Goal: Task Accomplishment & Management: Use online tool/utility

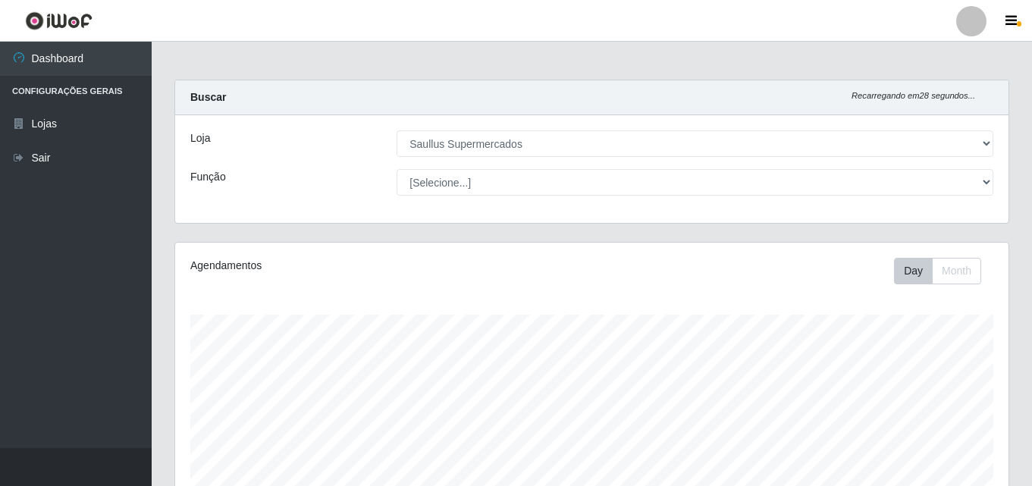
select select "423"
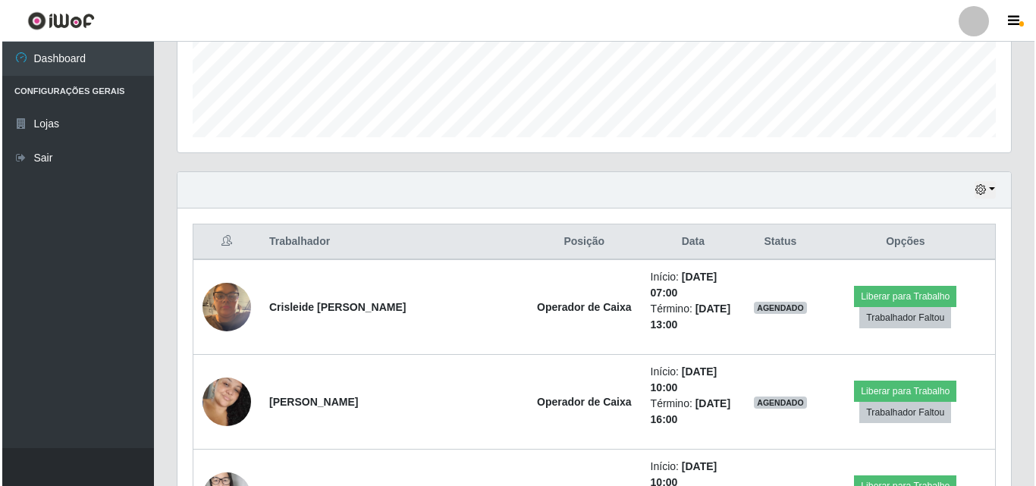
scroll to position [409, 0]
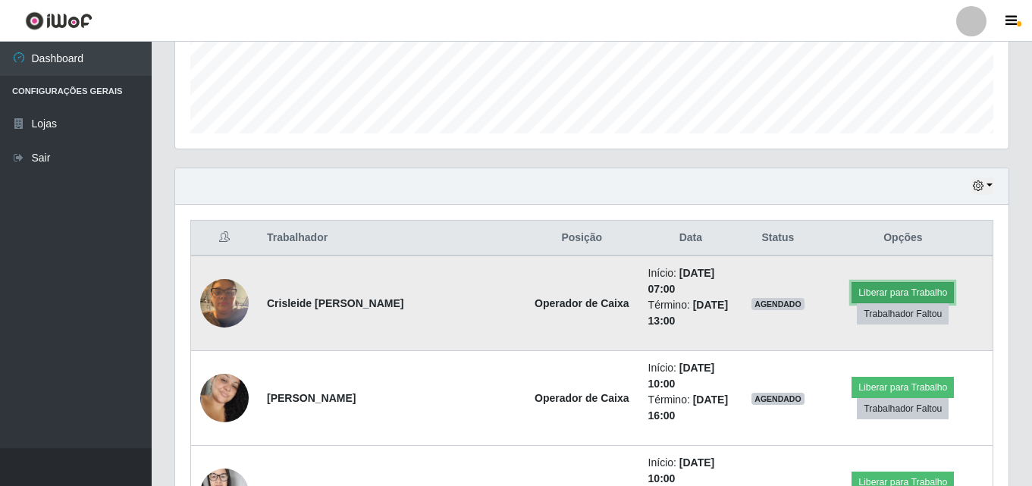
click at [914, 283] on button "Liberar para Trabalho" at bounding box center [902, 292] width 102 height 21
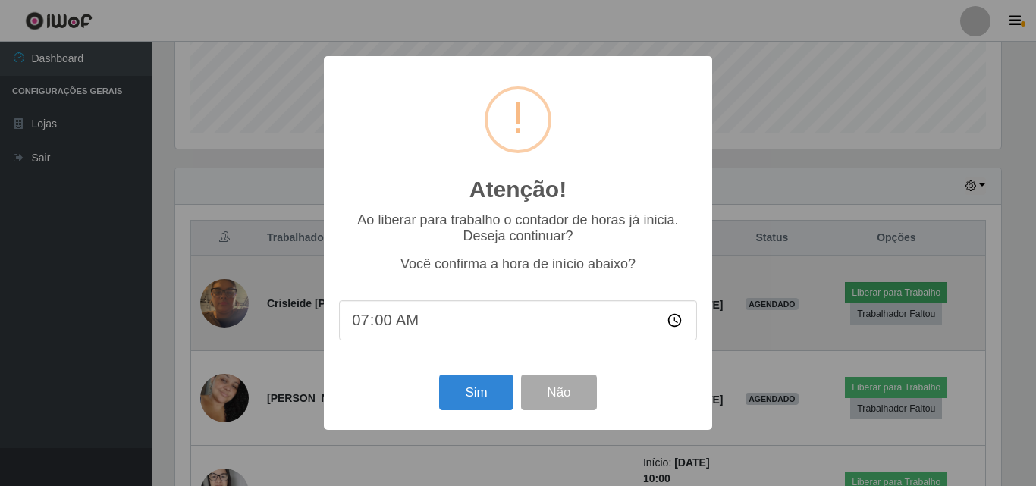
scroll to position [315, 826]
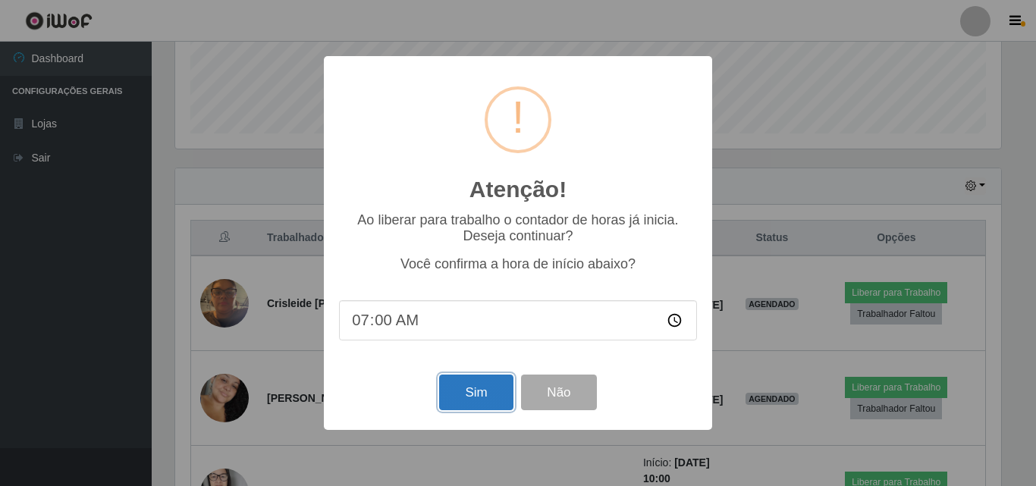
click at [475, 393] on button "Sim" at bounding box center [476, 393] width 74 height 36
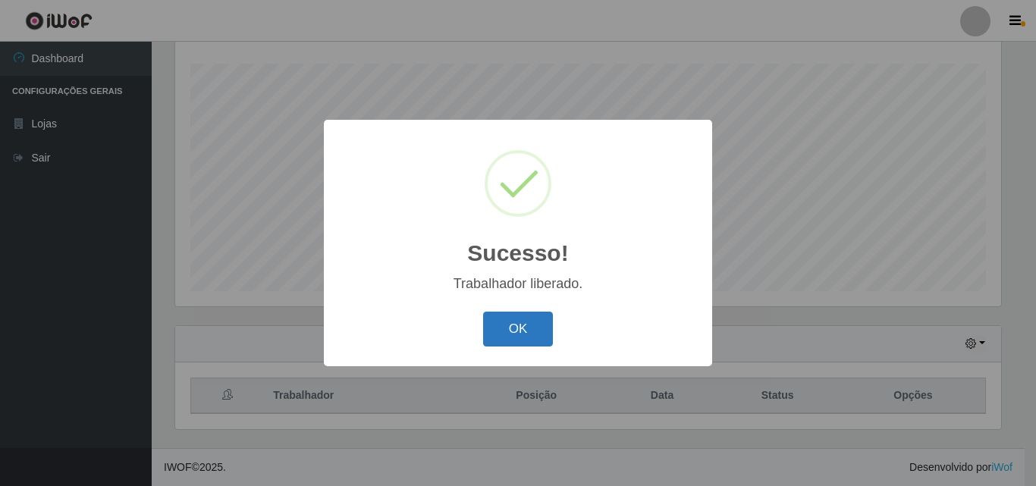
click at [522, 331] on button "OK" at bounding box center [518, 330] width 71 height 36
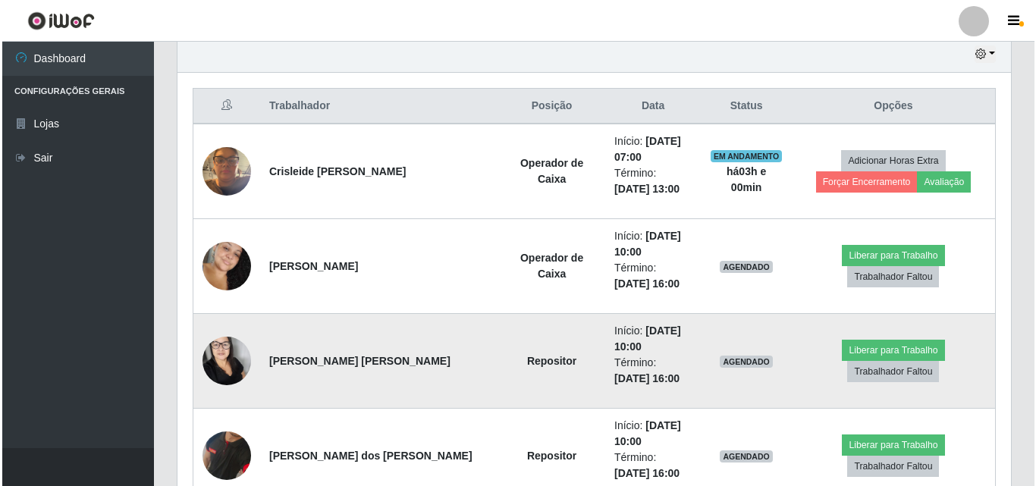
scroll to position [554, 0]
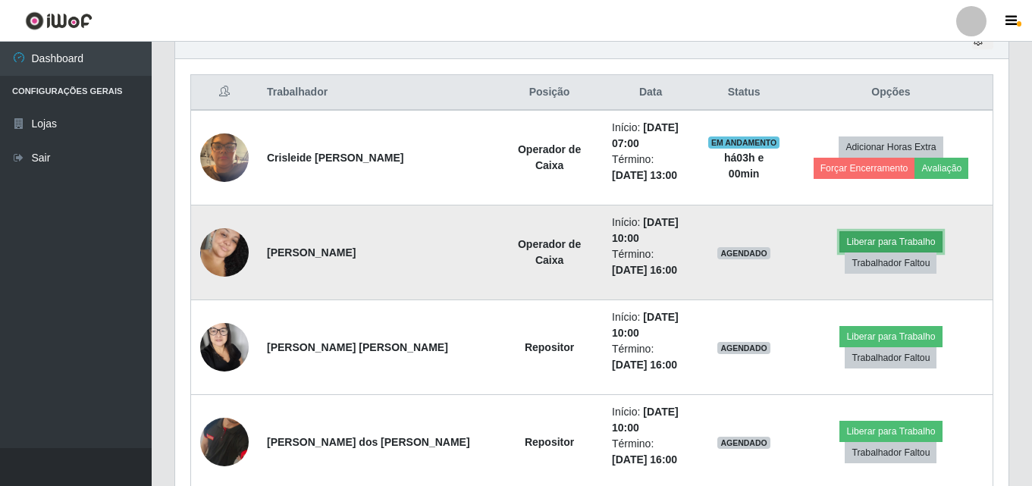
click at [839, 252] on button "Liberar para Trabalho" at bounding box center [890, 241] width 102 height 21
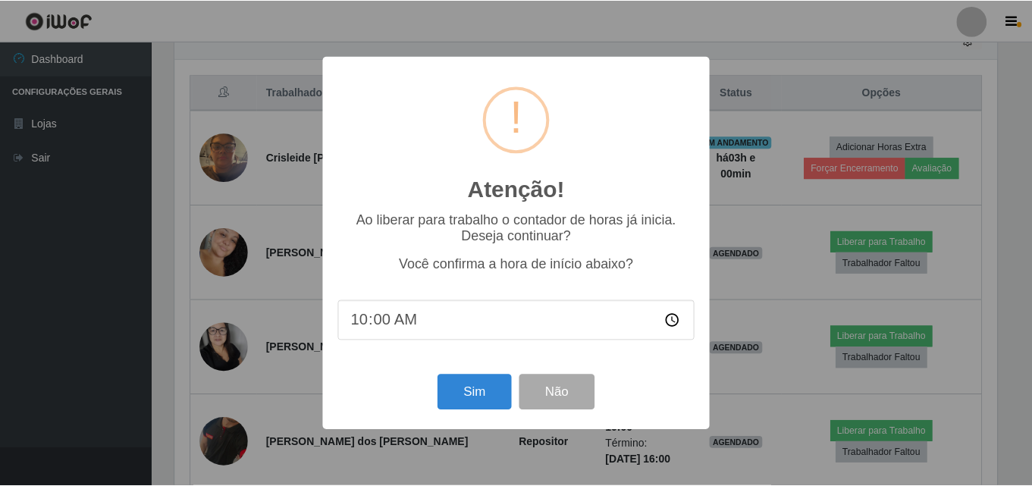
scroll to position [315, 826]
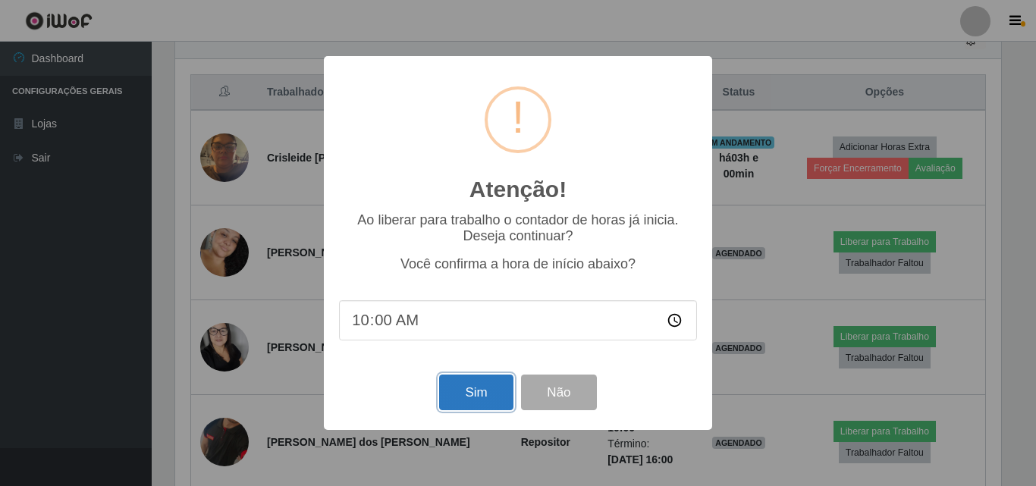
click at [469, 394] on button "Sim" at bounding box center [476, 393] width 74 height 36
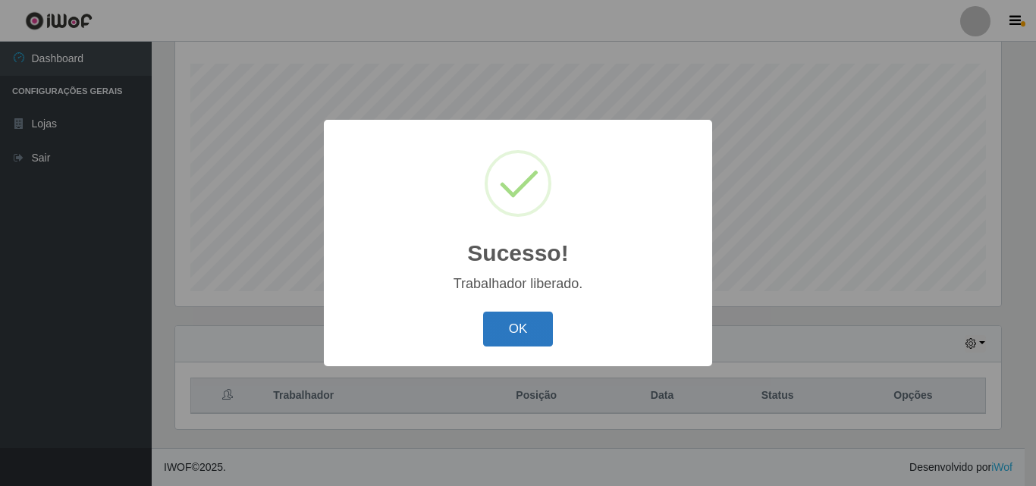
click at [514, 331] on button "OK" at bounding box center [518, 330] width 71 height 36
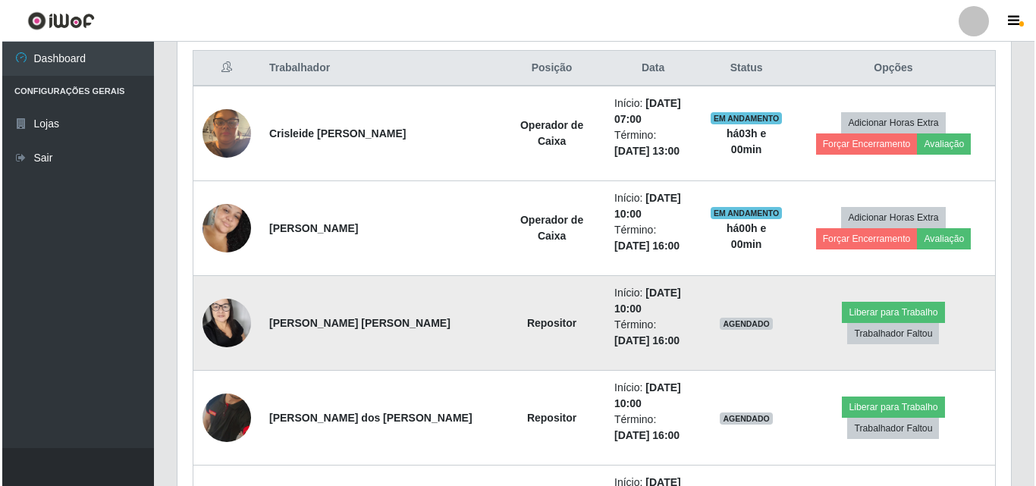
scroll to position [706, 0]
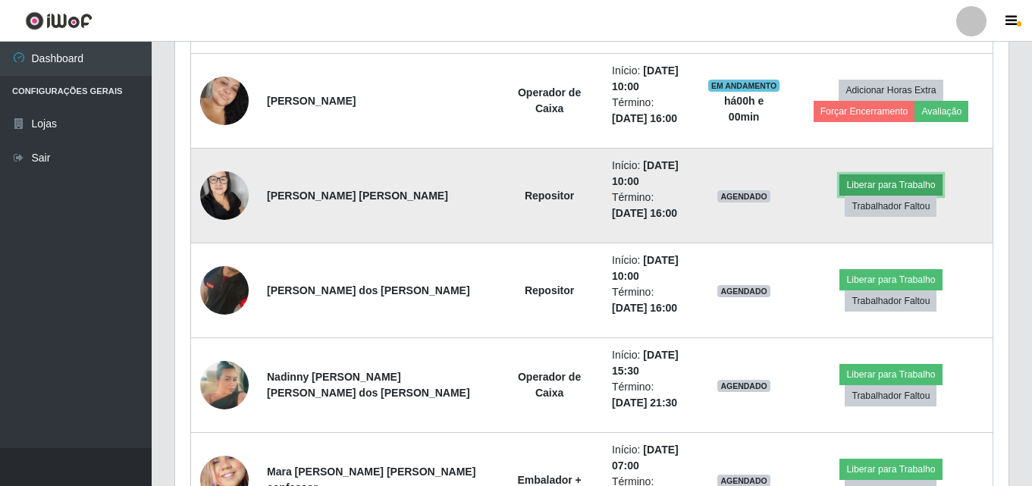
click at [844, 188] on button "Liberar para Trabalho" at bounding box center [890, 184] width 102 height 21
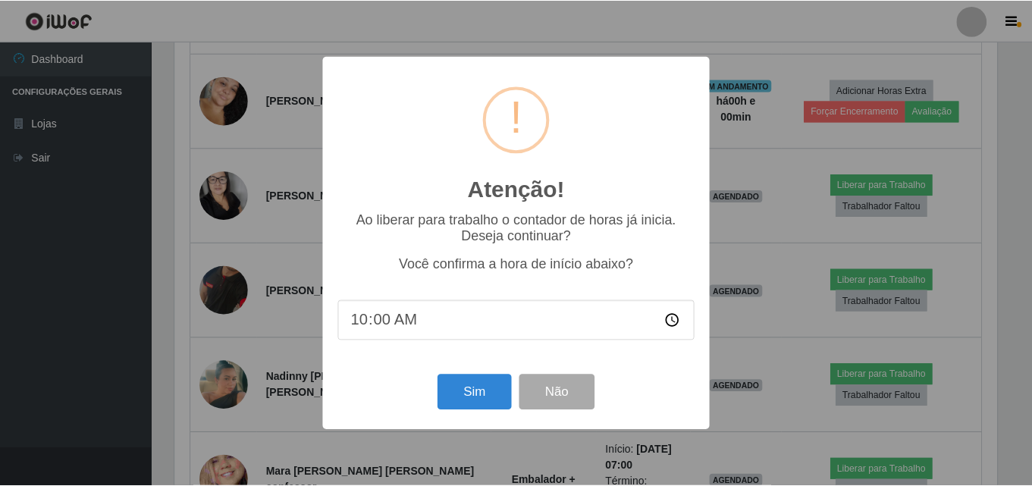
scroll to position [315, 826]
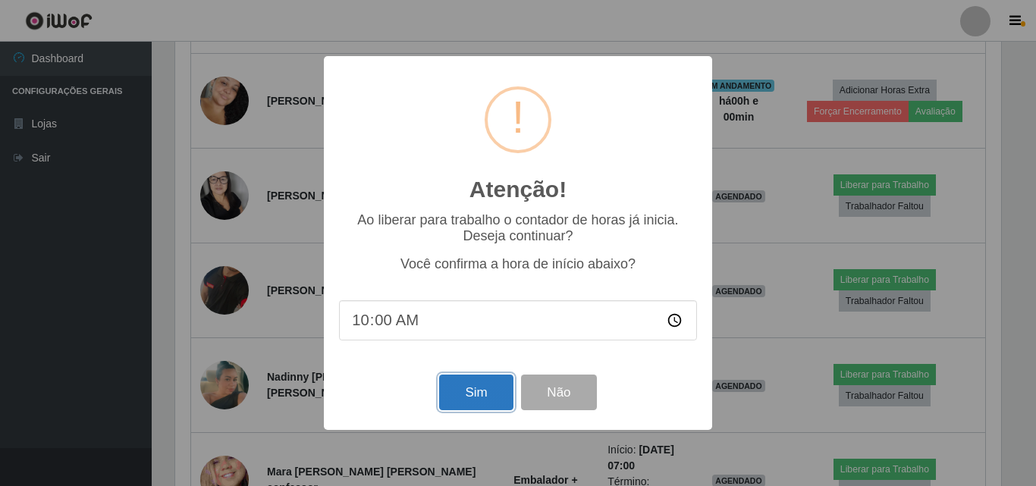
click at [476, 396] on button "Sim" at bounding box center [476, 393] width 74 height 36
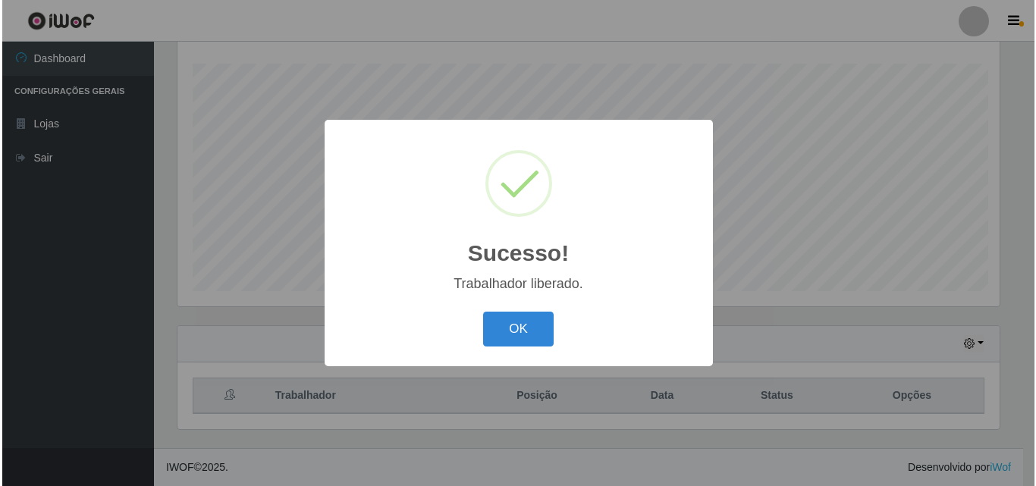
scroll to position [0, 0]
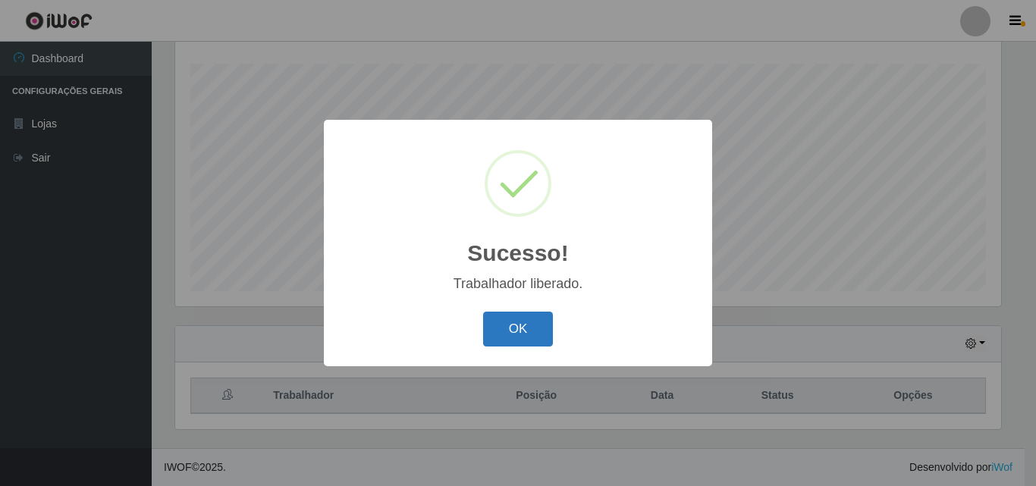
click at [487, 324] on button "OK" at bounding box center [518, 330] width 71 height 36
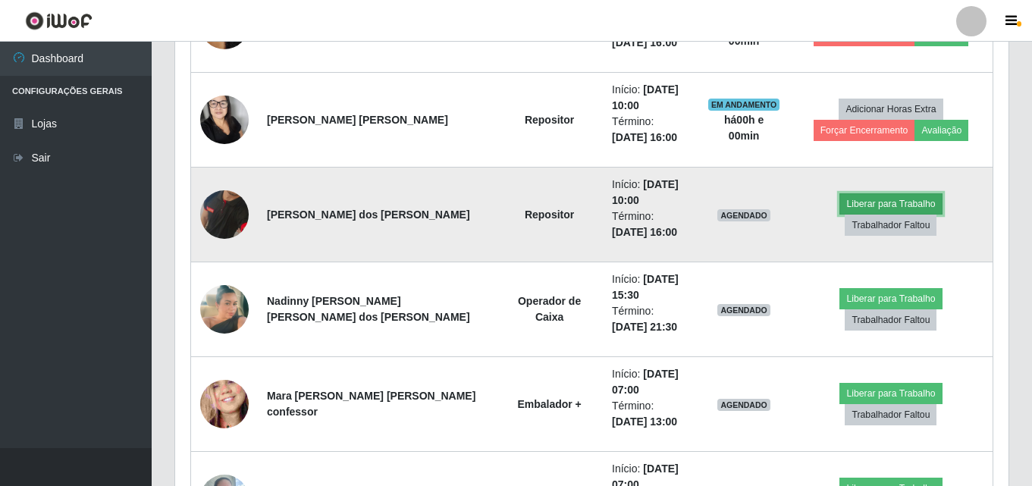
click at [839, 215] on button "Liberar para Trabalho" at bounding box center [890, 203] width 102 height 21
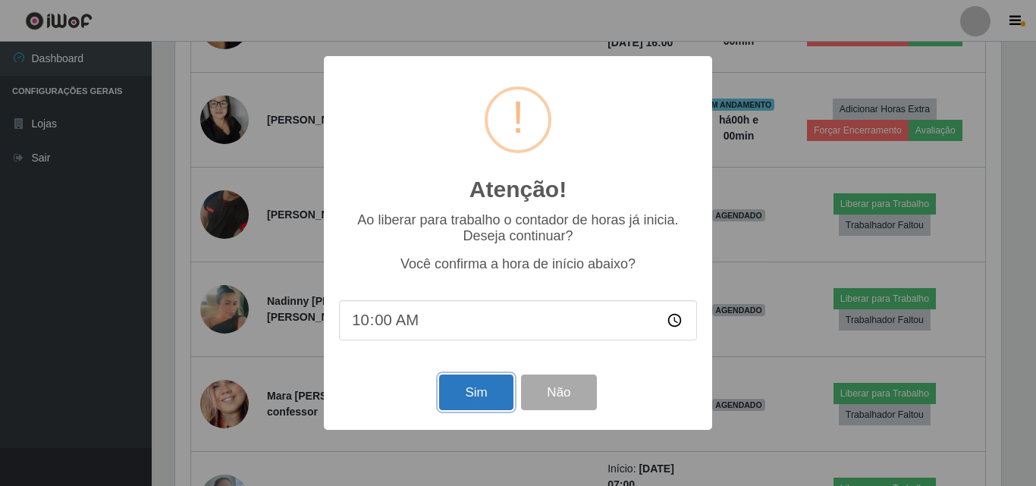
click at [446, 403] on button "Sim" at bounding box center [476, 393] width 74 height 36
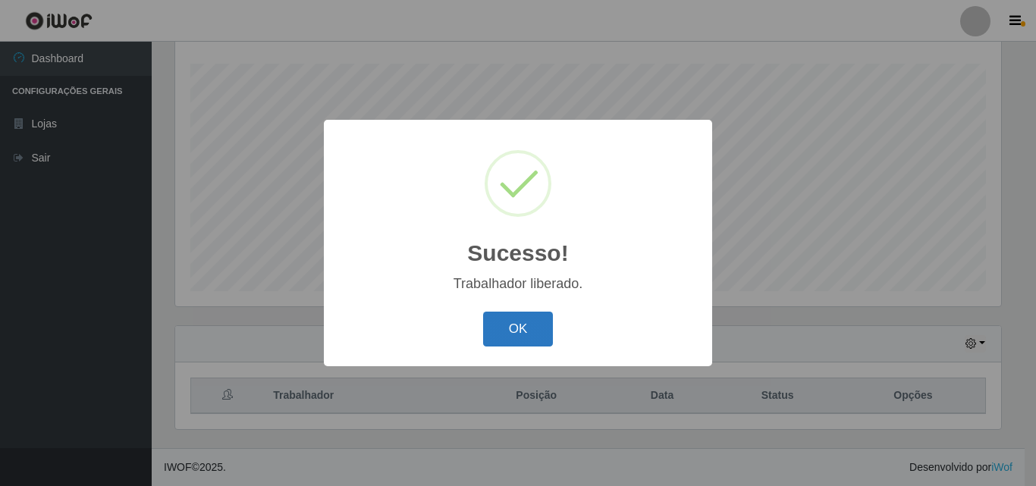
click at [510, 333] on button "OK" at bounding box center [518, 330] width 71 height 36
